Goal: Check status

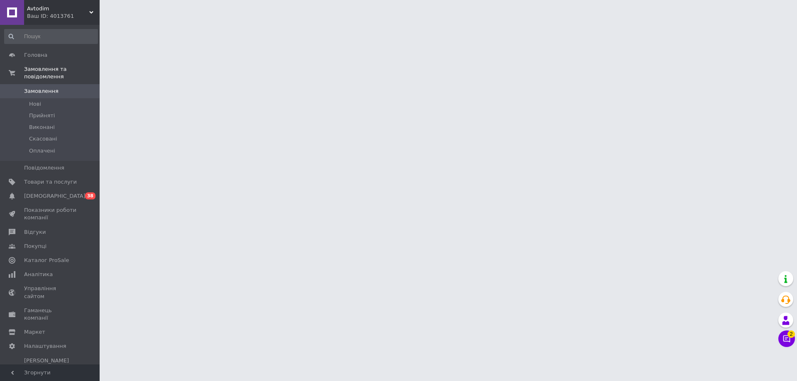
click at [41, 39] on input at bounding box center [51, 36] width 94 height 15
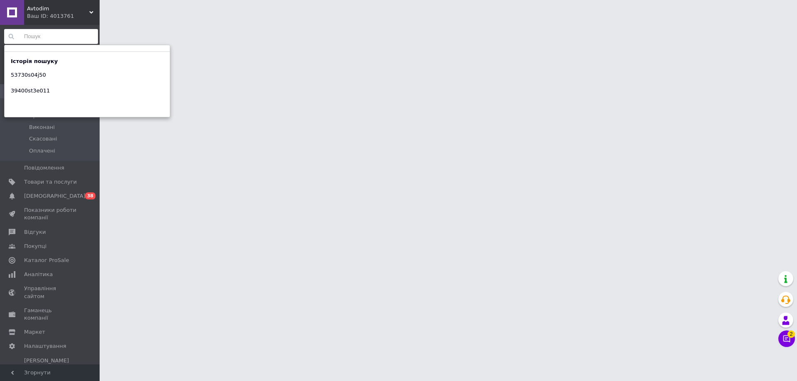
paste input "35255sr3g02"
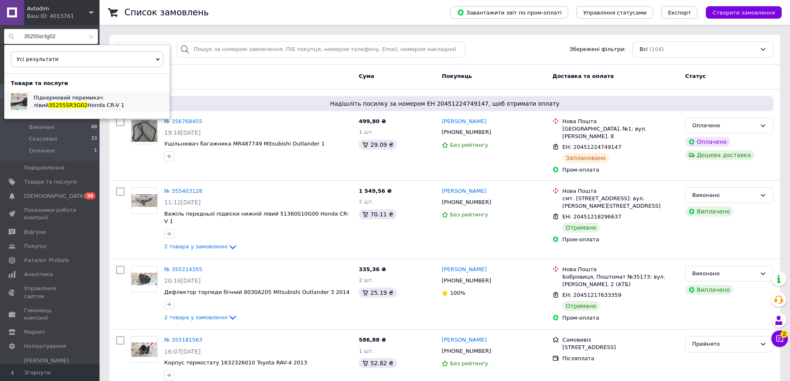
type input "35255sr3g02"
click at [103, 97] on span "Підкермовий перемикач лівий" at bounding box center [68, 102] width 69 height 14
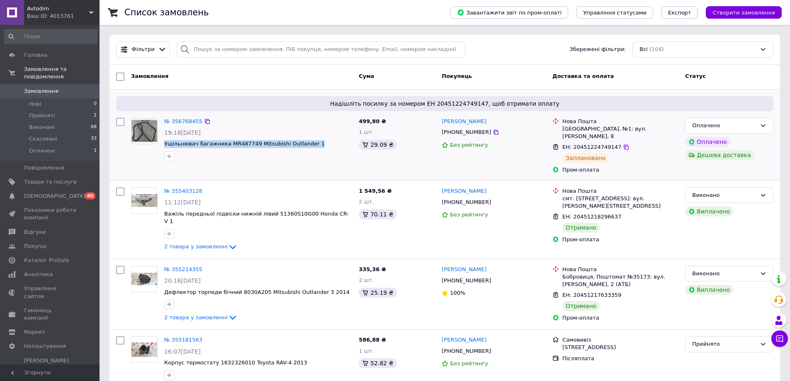
drag, startPoint x: 163, startPoint y: 145, endPoint x: 316, endPoint y: 141, distance: 152.8
click at [316, 141] on div "№ 356768455 19:18[DATE] Ущільнювач багажника MR487749 Mitsubishi Outlander 1" at bounding box center [258, 140] width 195 height 50
copy span "Ущільнювач багажника MR487749 Mitsubishi Outlander 1"
drag, startPoint x: 347, startPoint y: 120, endPoint x: 378, endPoint y: 123, distance: 31.6
click at [378, 123] on div "№ 356768455 19:18[DATE] Ущільнювач багажника MR487749 Mitsubishi Outlander 1 49…" at bounding box center [445, 146] width 664 height 63
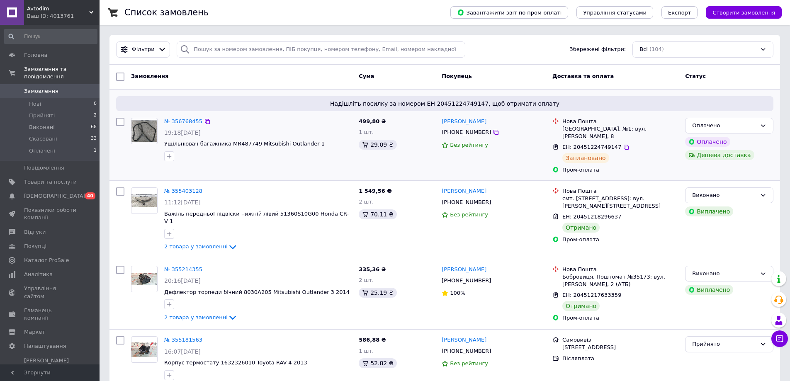
drag, startPoint x: 402, startPoint y: 121, endPoint x: 374, endPoint y: 122, distance: 28.2
click at [401, 121] on div "499,80 ₴" at bounding box center [397, 122] width 76 height 8
drag, startPoint x: 377, startPoint y: 122, endPoint x: 358, endPoint y: 122, distance: 18.7
click at [358, 122] on div "499,80 ₴ 1 шт. 29.09 ₴" at bounding box center [397, 146] width 83 height 63
copy span "499,80"
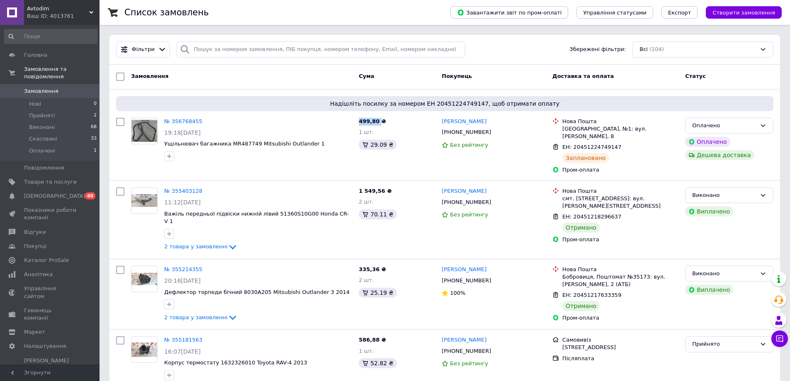
click at [179, 122] on link "№ 356768455" at bounding box center [183, 121] width 38 height 6
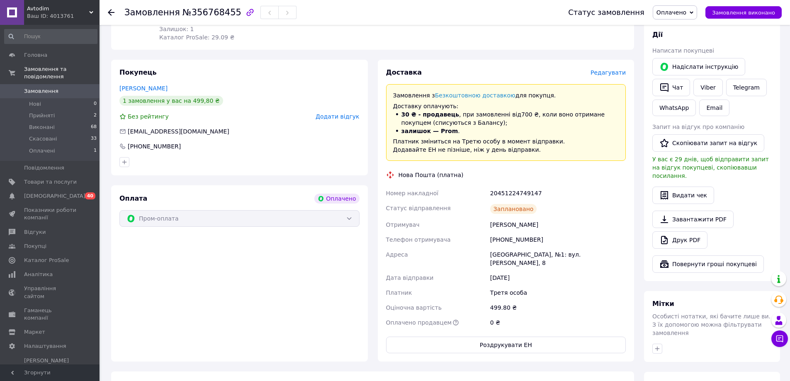
scroll to position [57, 0]
